Goal: Task Accomplishment & Management: Manage account settings

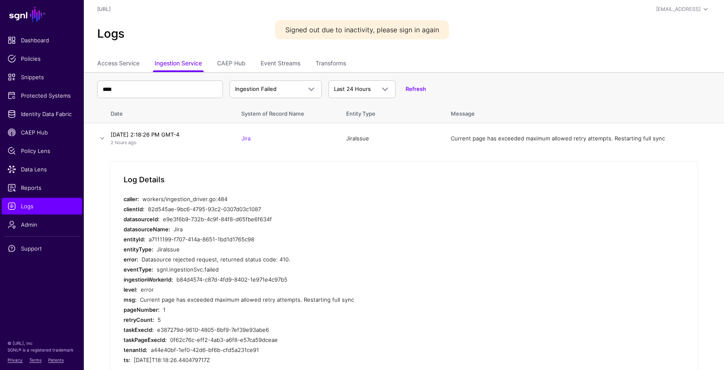
scroll to position [81, 0]
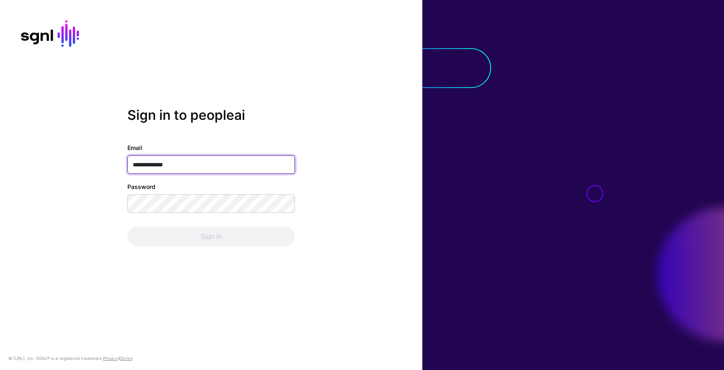
type input "**********"
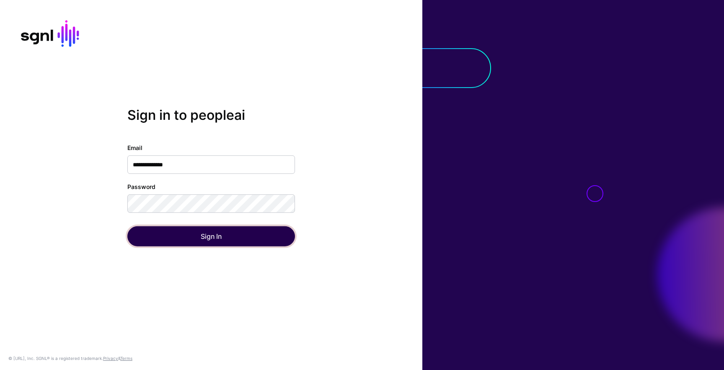
click at [219, 236] on button "Sign In" at bounding box center [211, 236] width 168 height 20
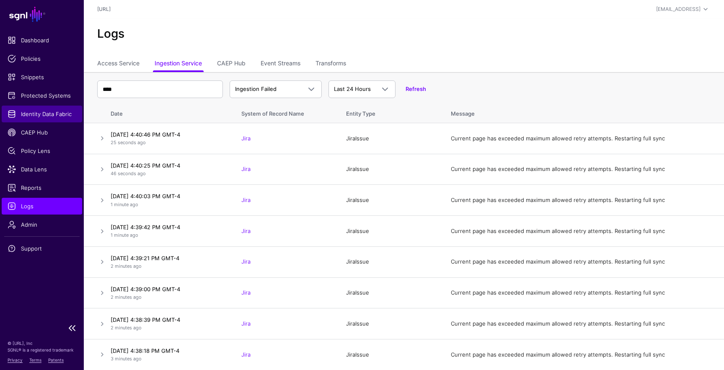
click at [33, 114] on span "Identity Data Fabric" at bounding box center [42, 114] width 69 height 8
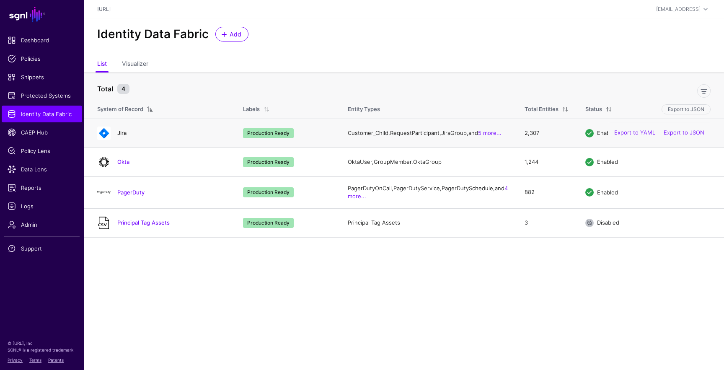
click at [123, 132] on link "Jira" at bounding box center [121, 132] width 9 height 7
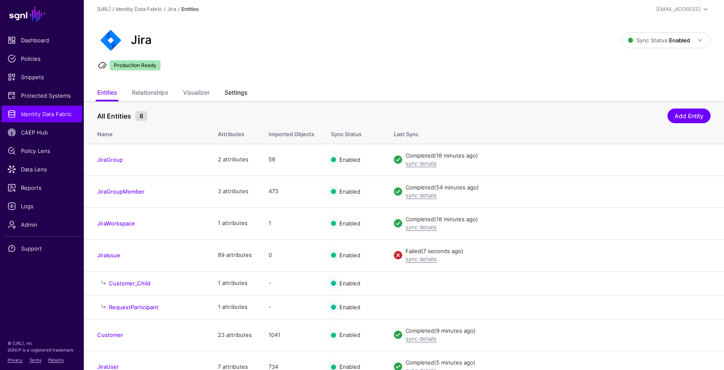
click at [236, 94] on link "Settings" at bounding box center [236, 93] width 23 height 16
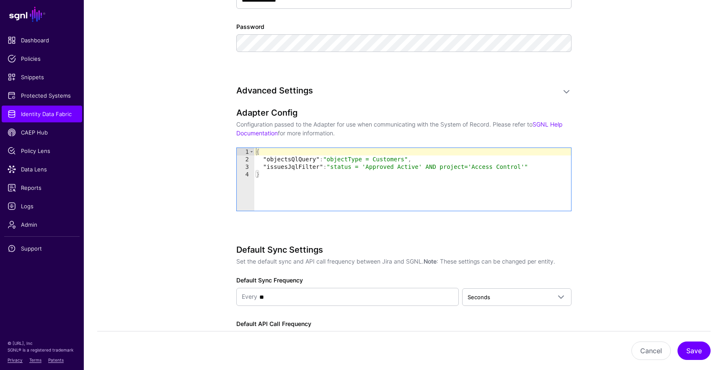
scroll to position [704, 0]
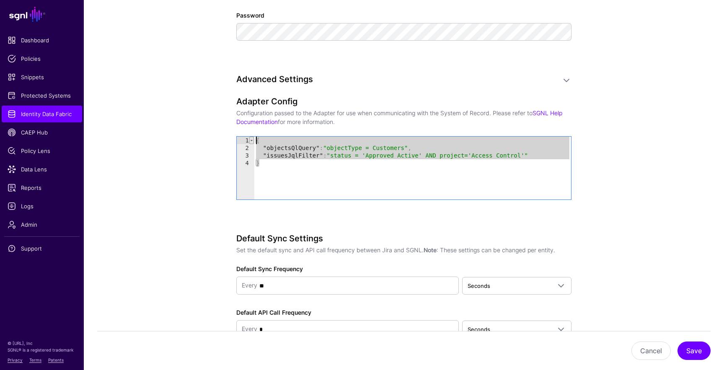
drag, startPoint x: 261, startPoint y: 166, endPoint x: 251, endPoint y: 139, distance: 28.6
click at [251, 139] on div "* 1 2 3 4 { "objectsQlQuery" : "objectType = Customers" , "issuesJqlFilter" : "…" at bounding box center [404, 168] width 334 height 63
type textarea "**********"
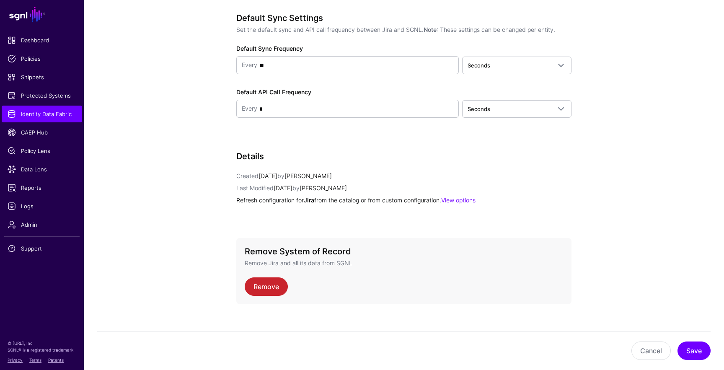
scroll to position [935, 0]
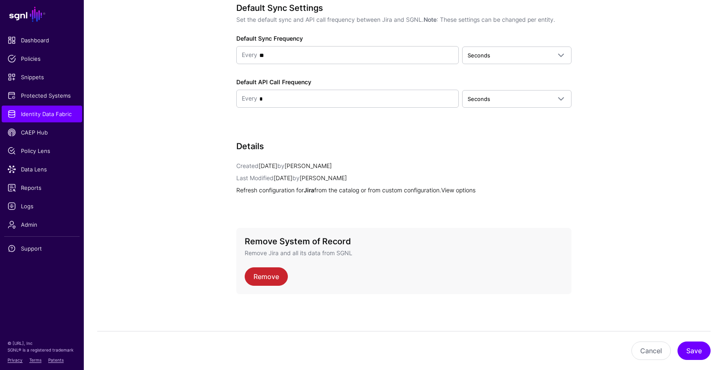
click at [459, 186] on link "View options" at bounding box center [458, 189] width 34 height 7
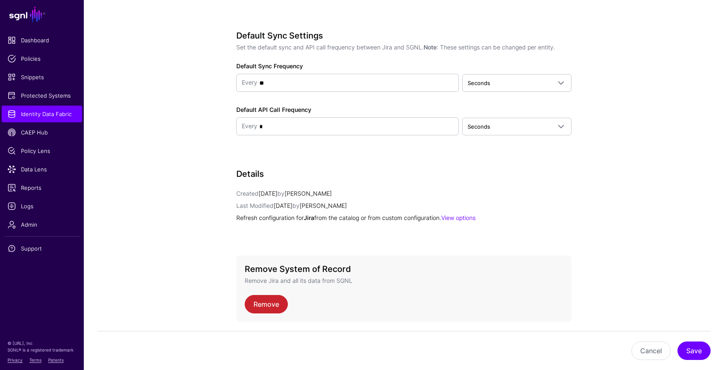
scroll to position [935, 0]
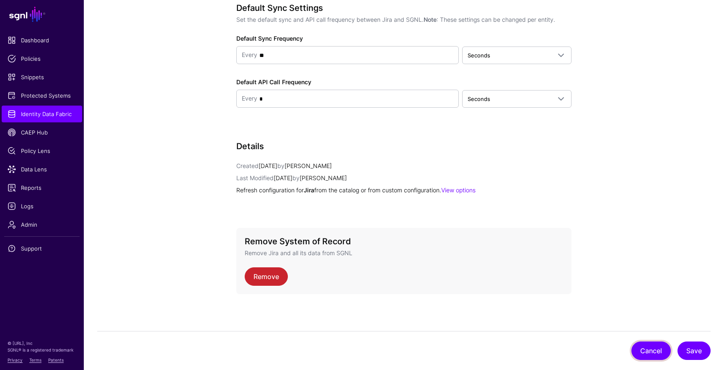
click at [655, 351] on button "Cancel" at bounding box center [650, 350] width 39 height 18
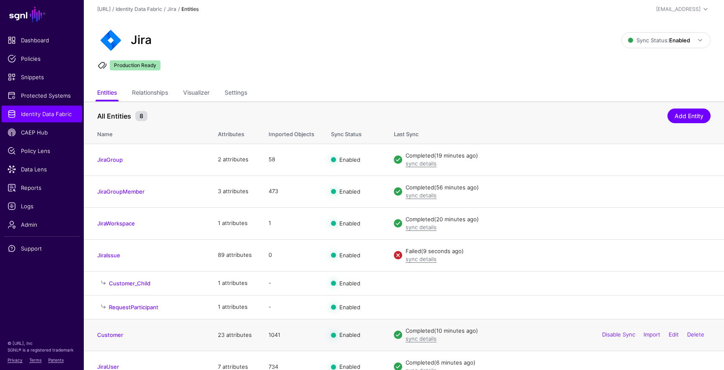
scroll to position [13, 0]
